Goal: Task Accomplishment & Management: Use online tool/utility

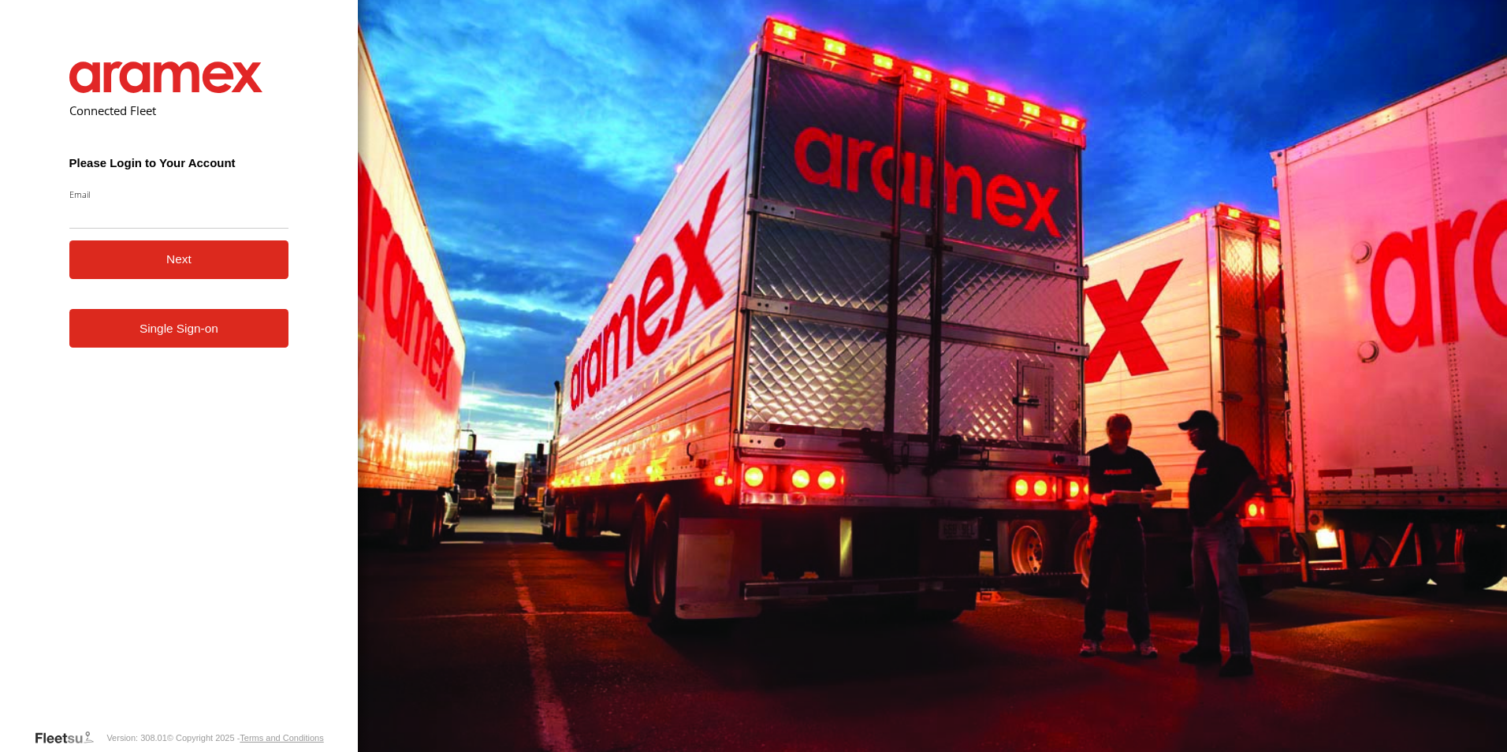
click at [118, 206] on input "Email" at bounding box center [179, 214] width 220 height 28
type input "**********"
click at [171, 259] on button "Next" at bounding box center [179, 259] width 220 height 39
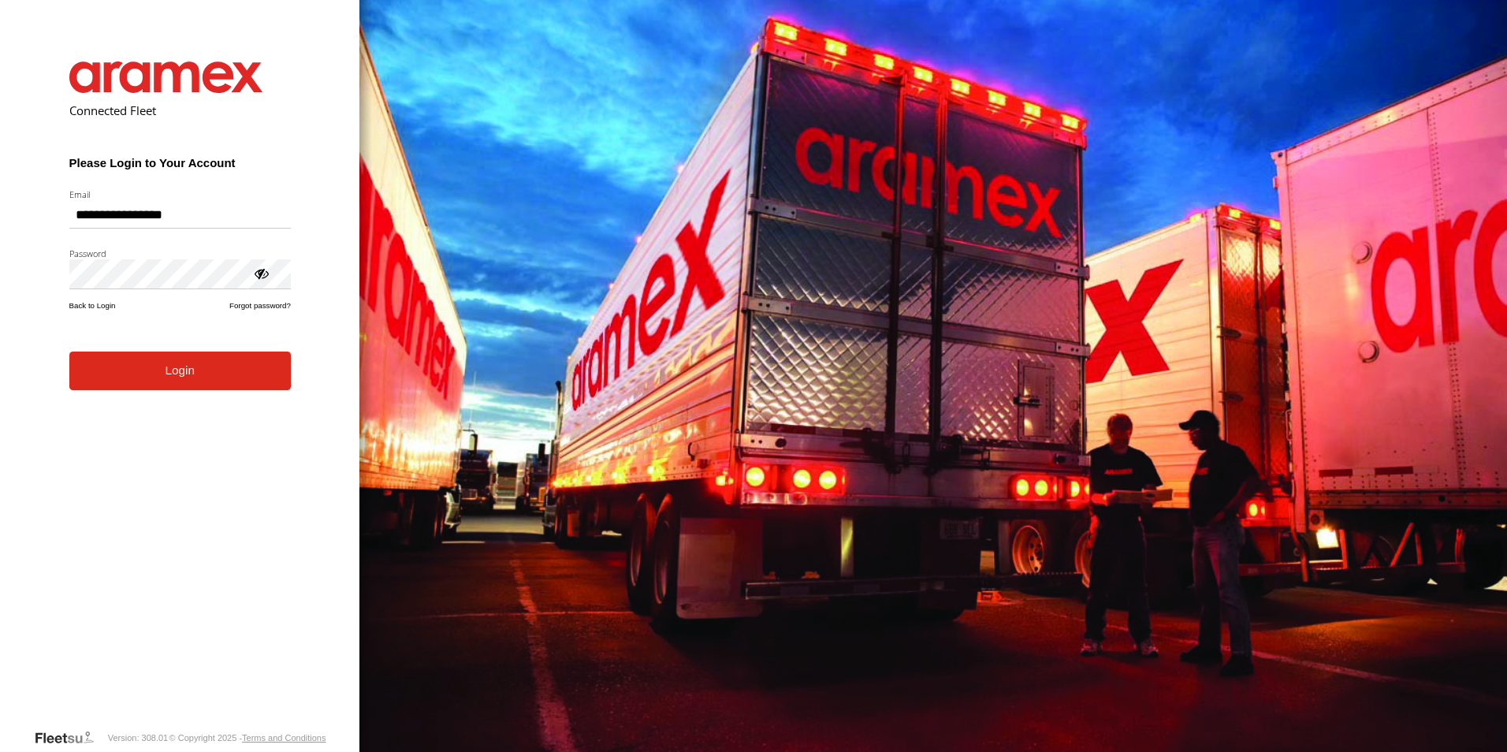
click at [178, 375] on button "Login" at bounding box center [179, 371] width 221 height 39
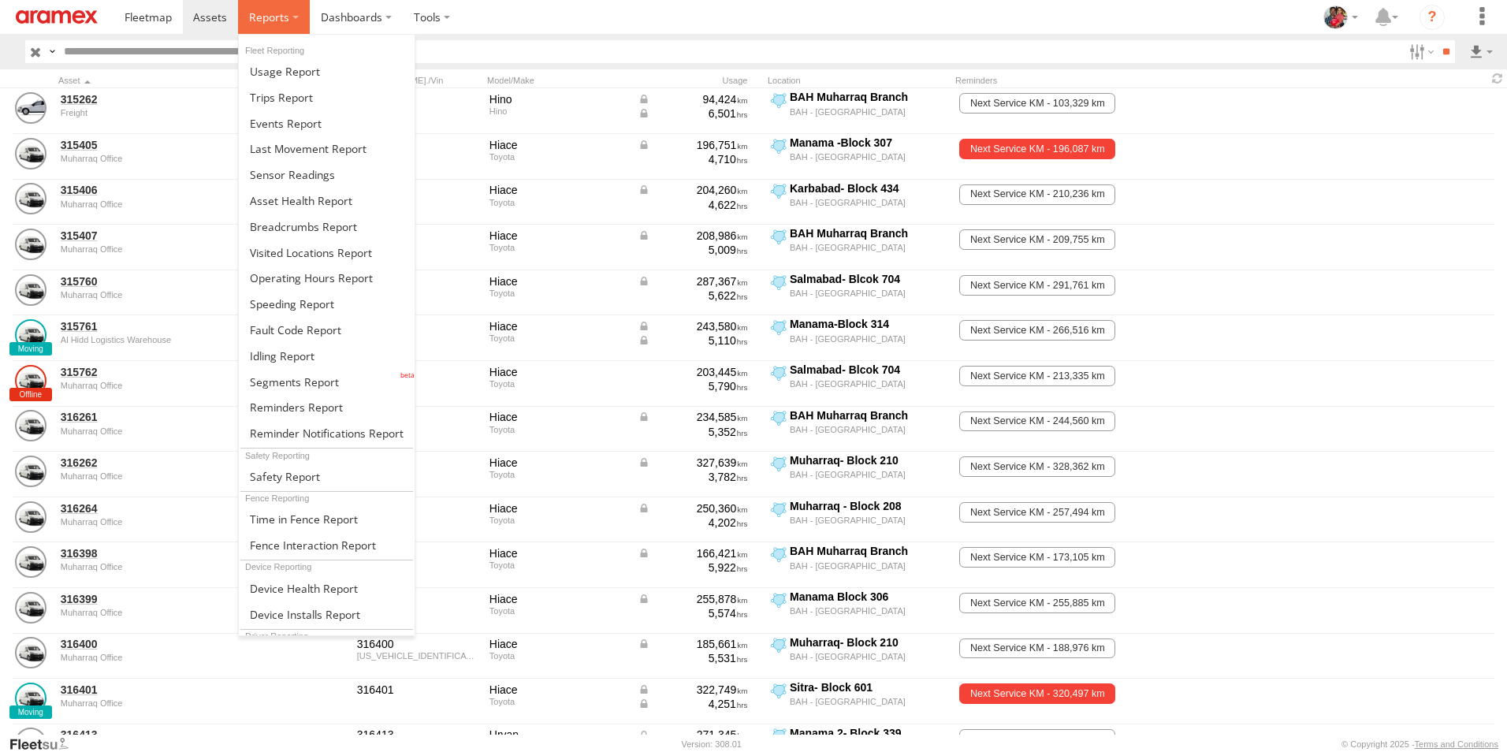
click at [277, 17] on span at bounding box center [269, 16] width 40 height 15
click at [277, 356] on span at bounding box center [282, 355] width 65 height 15
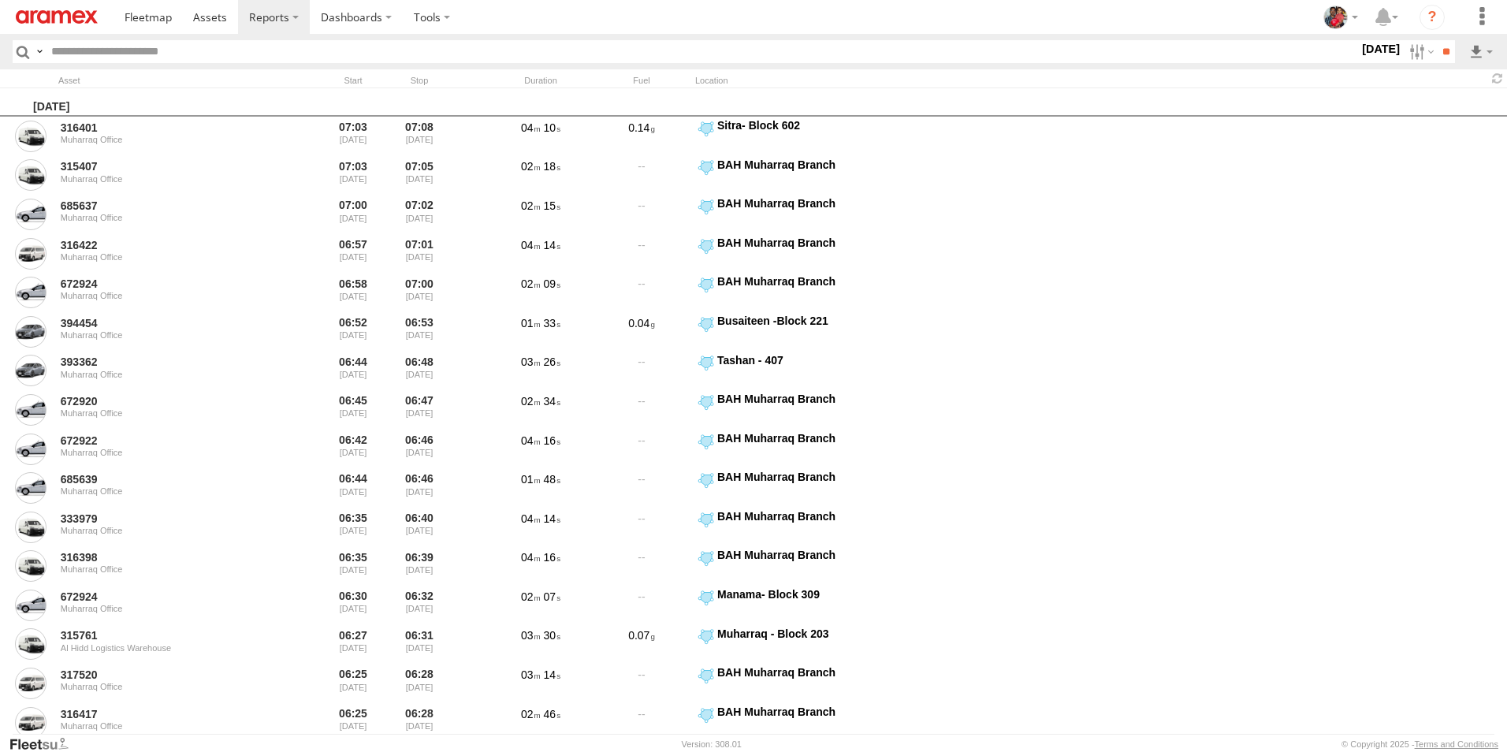
click at [1359, 45] on label "[DATE]" at bounding box center [1381, 48] width 44 height 17
click at [0, 0] on label at bounding box center [0, 0] width 0 height 0
click at [0, 0] on span "> 10min" at bounding box center [0, 0] width 0 height 0
click at [1443, 53] on input "**" at bounding box center [1446, 51] width 18 height 23
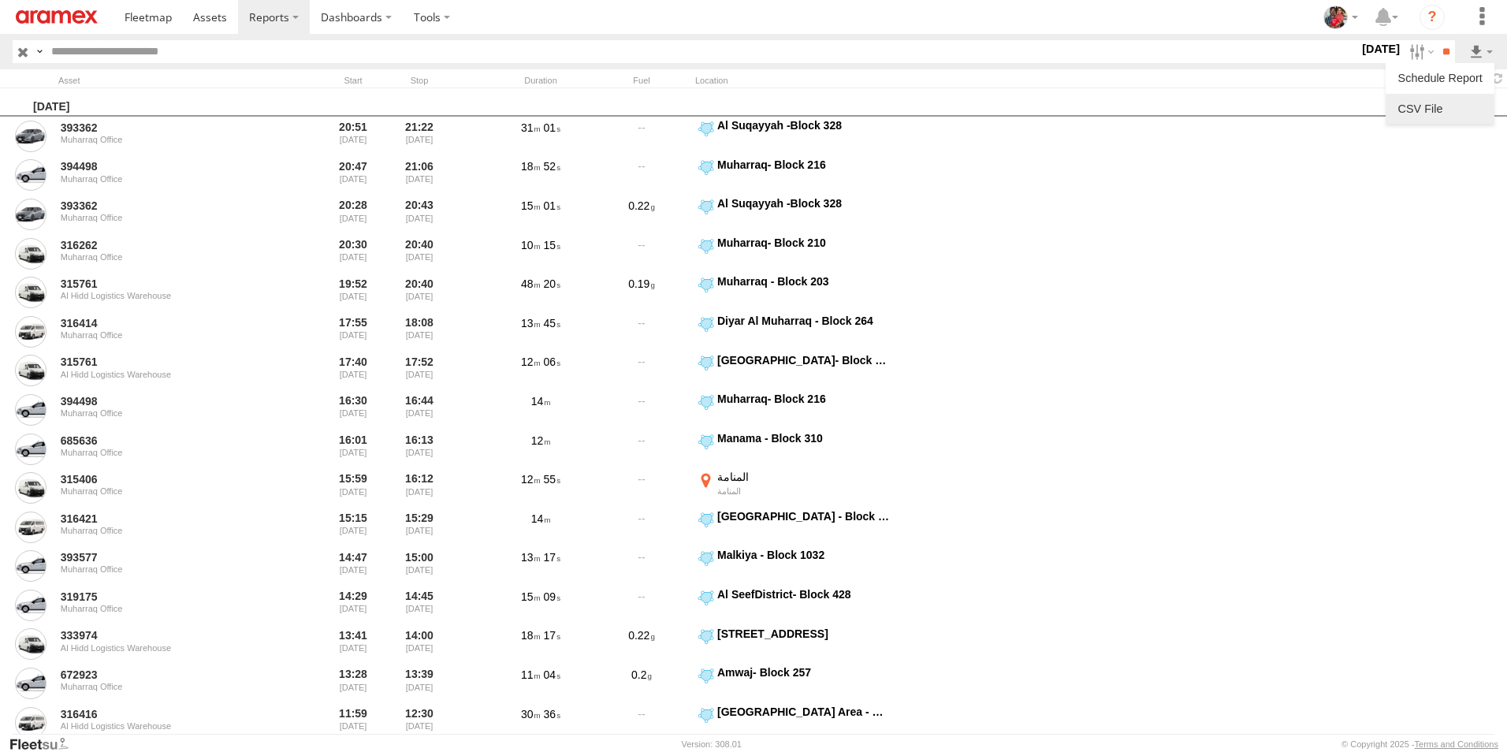
click at [1443, 103] on link at bounding box center [1440, 109] width 96 height 24
